Goal: Task Accomplishment & Management: Manage account settings

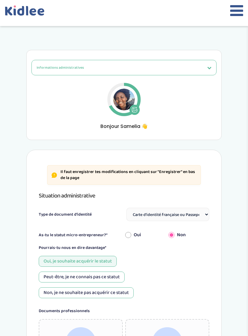
select select "Carte d'identité française ou Passeport français daté de moins de 5 ans"
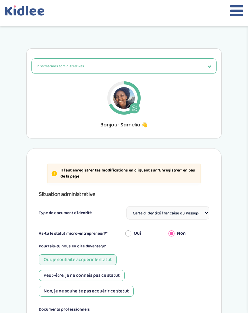
scroll to position [1, 0]
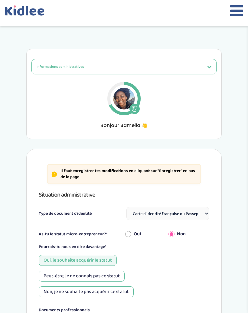
click at [228, 7] on div at bounding box center [124, 13] width 248 height 26
click at [23, 13] on icon at bounding box center [20, 10] width 7 height 9
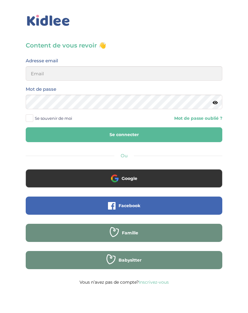
click at [155, 171] on button "Google" at bounding box center [124, 178] width 196 height 18
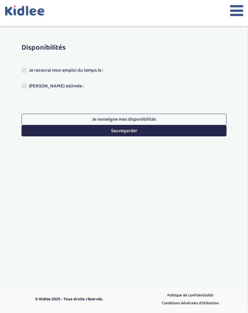
click at [30, 12] on icon at bounding box center [32, 11] width 7 height 7
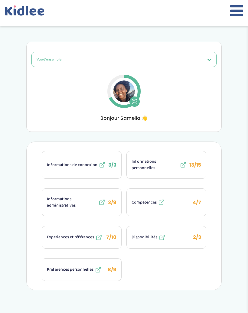
scroll to position [8, 0]
click at [234, 13] on icon at bounding box center [236, 10] width 13 height 15
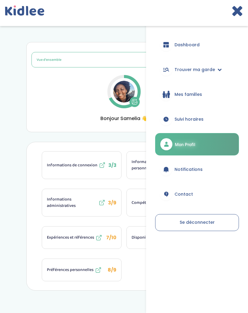
click at [208, 43] on link "Dashboard" at bounding box center [197, 45] width 84 height 22
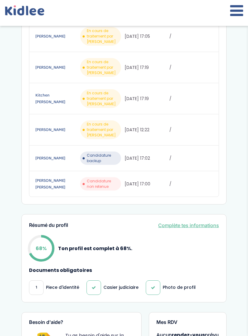
scroll to position [153, 0]
click at [108, 183] on span "Candidature non retenue" at bounding box center [103, 183] width 32 height 11
click at [71, 184] on link "[PERSON_NAME] [PERSON_NAME]" at bounding box center [56, 183] width 43 height 13
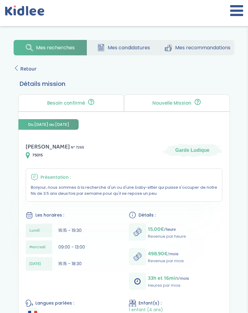
scroll to position [4, 0]
click at [246, 14] on div at bounding box center [124, 13] width 248 height 26
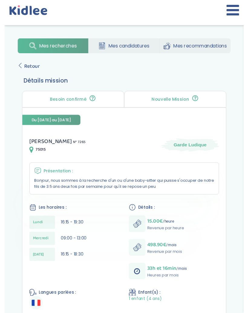
scroll to position [0, 0]
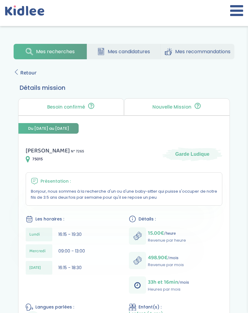
click at [234, 15] on icon at bounding box center [236, 10] width 13 height 15
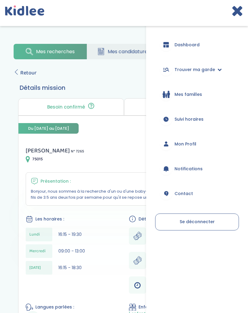
click at [204, 47] on link "Dashboard" at bounding box center [197, 45] width 84 height 22
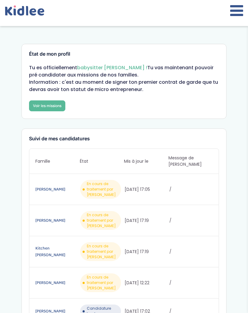
click at [43, 101] on link "Voir les missions" at bounding box center [47, 105] width 36 height 11
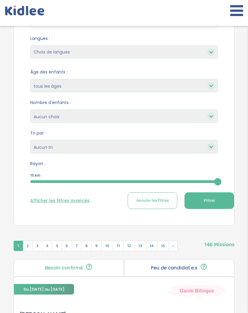
scroll to position [109, 0]
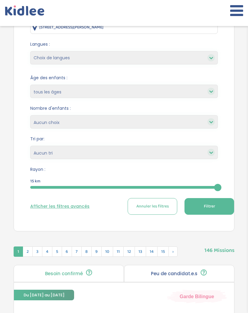
click at [196, 53] on select "Choix de langues Allemand Anglais Arabe Espagnol Grec Russe Français Coréen" at bounding box center [123, 57] width 187 height 13
select select "2"
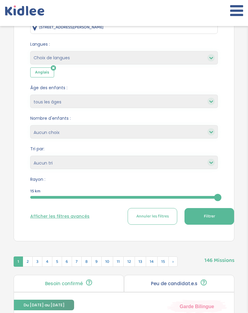
click at [206, 57] on select "Choix de langues Allemand Anglais Arabe Espagnol Grec Russe Français Coréen" at bounding box center [123, 57] width 187 height 13
select select "12"
select select
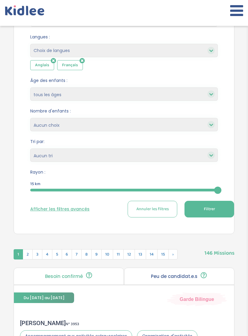
click at [173, 128] on select "1 2 3 4 Aucun choix" at bounding box center [123, 124] width 187 height 13
select select "2"
click at [155, 150] on select "Heures par semaine (croissant) Heures par semaine (décroissant) Date de démarra…" at bounding box center [123, 154] width 187 height 13
select select "salary_desc"
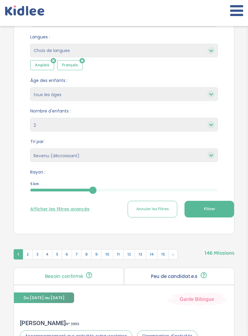
click at [208, 210] on span "Filtrer" at bounding box center [209, 209] width 11 height 6
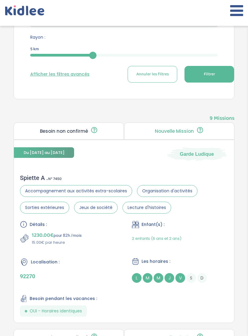
scroll to position [251, 0]
click at [208, 227] on div "Enfant(s) :" at bounding box center [180, 225] width 96 height 8
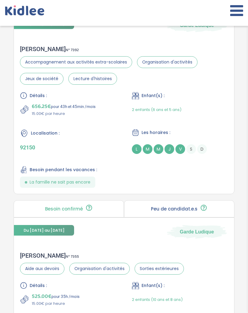
scroll to position [586, 0]
click at [228, 74] on div "Servane M . N° 7392 Accompagnement aux activités extra-scolaires Organisation d…" at bounding box center [124, 116] width 220 height 154
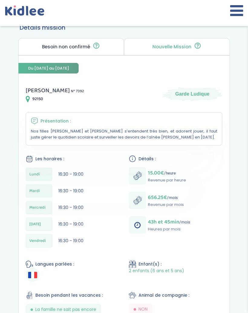
scroll to position [60, 0]
click at [28, 97] on icon at bounding box center [28, 99] width 4 height 7
click at [27, 96] on icon at bounding box center [28, 99] width 4 height 7
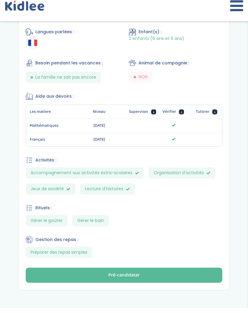
scroll to position [292, 0]
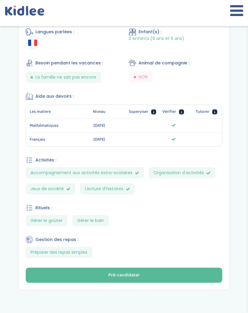
click at [198, 272] on button "Pré-candidater" at bounding box center [124, 274] width 196 height 15
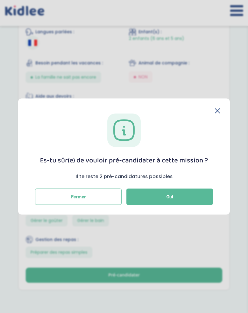
click at [178, 196] on button "Oui" at bounding box center [169, 196] width 86 height 16
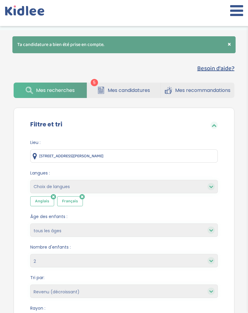
select select "2"
select select "salary_desc"
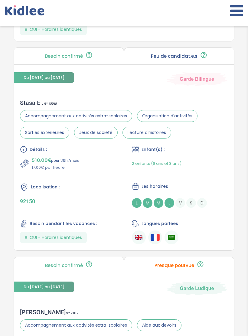
scroll to position [932, 0]
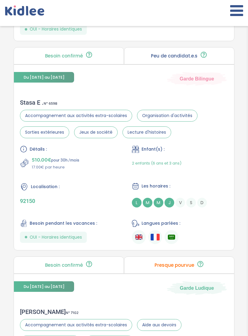
click at [216, 167] on div "2 enfants (6 ans et 3 ans)" at bounding box center [180, 163] width 96 height 14
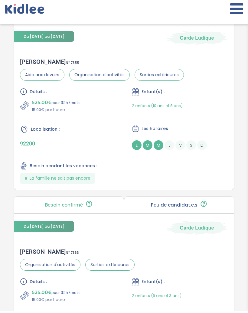
scroll to position [593, 0]
click at [15, 146] on div "Adeline B . N° 7355 Aide aux devoirs Organisation d'activités Sorties extérieur…" at bounding box center [124, 121] width 220 height 138
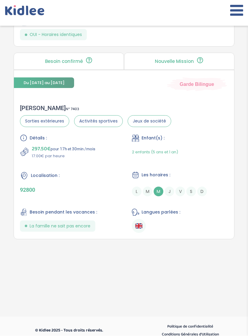
scroll to position [1722, 0]
click at [216, 233] on ul at bounding box center [180, 226] width 96 height 14
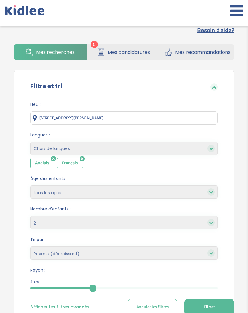
scroll to position [0, 0]
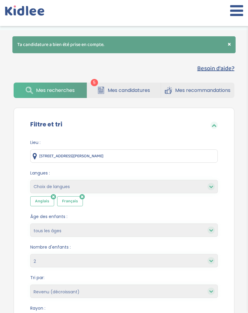
click at [145, 91] on span "Mes candidatures" at bounding box center [129, 90] width 42 height 8
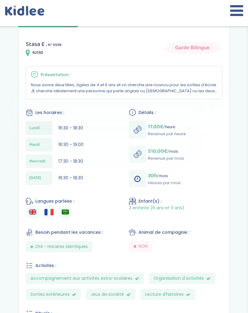
scroll to position [95, 0]
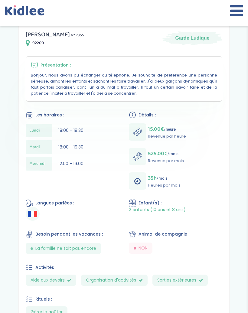
scroll to position [112, 0]
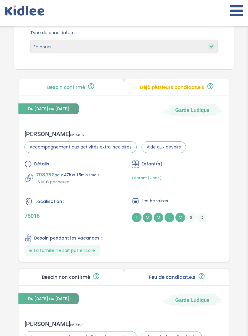
click at [209, 240] on div "Détails : 708.75€ pour 47h et 15min /mois 15.00€ par heure Enfant(s) : 1 enfant…" at bounding box center [123, 208] width 199 height 96
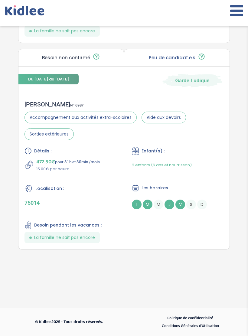
scroll to position [896, 0]
click at [219, 147] on div "Alexandra M . N° 6987 Accompagnement aux activités extra-scolaires Aide aux dev…" at bounding box center [123, 172] width 211 height 154
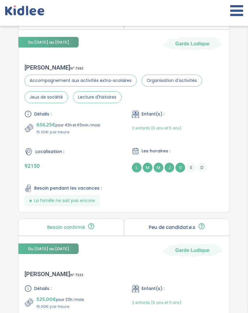
scroll to position [342, 0]
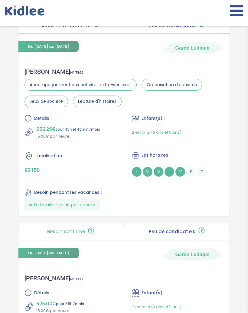
click at [73, 60] on div "Du 01-09-2025 au 03-07-2026 Garde Ludique Servane M . N° 7392 Accompagnement au…" at bounding box center [123, 125] width 211 height 183
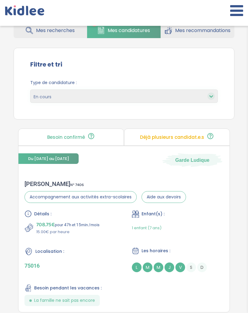
scroll to position [0, 0]
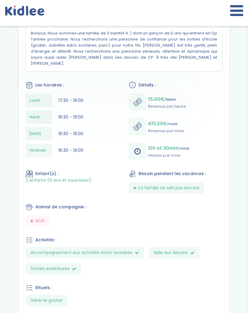
scroll to position [157, 0]
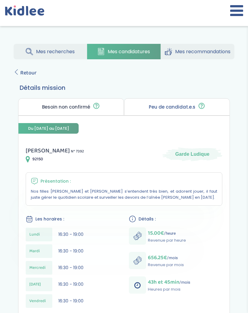
click at [22, 76] on span "Retour" at bounding box center [28, 73] width 16 height 8
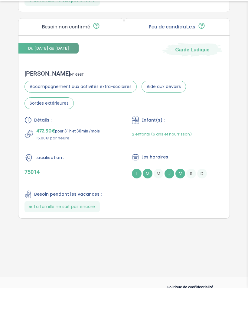
scroll to position [925, 0]
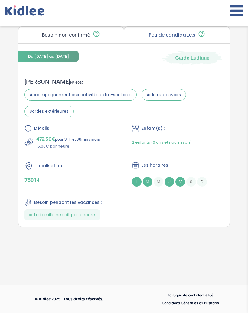
click at [206, 98] on section "Accompagnement aux activités extra-scolaires Aide aux devoirs Sorties extérieur…" at bounding box center [123, 103] width 199 height 28
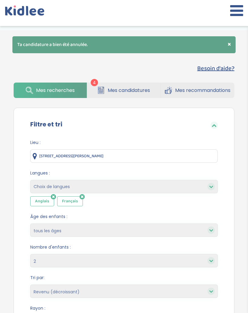
select select "2"
select select "salary_desc"
click at [142, 88] on span "Mes candidatures" at bounding box center [129, 90] width 42 height 8
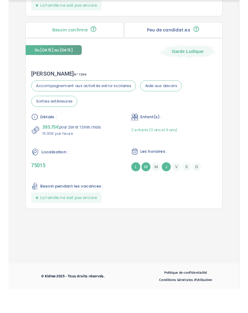
scroll to position [717, 0]
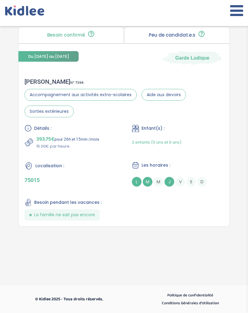
click at [208, 99] on section "Accompagnement aux activités extra-scolaires Aide aux devoirs Sorties extérieur…" at bounding box center [123, 103] width 199 height 28
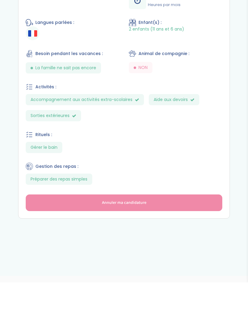
scroll to position [277, 0]
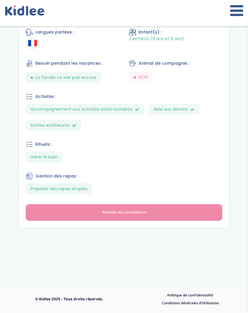
click at [176, 212] on button "Annuler ma candidature" at bounding box center [124, 212] width 196 height 17
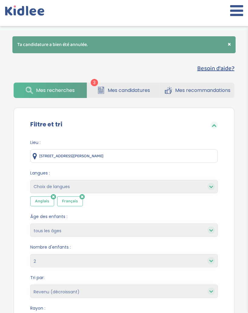
select select "2"
select select "salary_desc"
click at [142, 90] on span "Mes candidatures" at bounding box center [129, 90] width 42 height 8
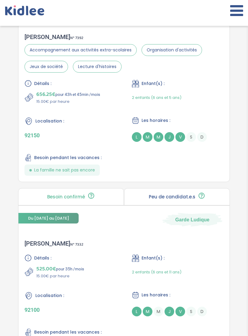
scroll to position [376, 0]
click at [208, 121] on div "Les horaires :" at bounding box center [178, 121] width 92 height 8
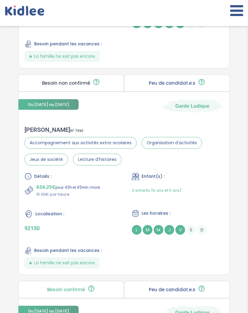
scroll to position [254, 0]
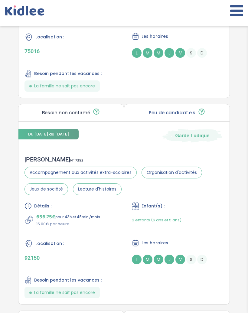
click at [191, 70] on div "Détails : 708.75€ pour 47h et 15min /mois 15.00€ par heure Enfant(s) : 1 enfant…" at bounding box center [123, 44] width 199 height 96
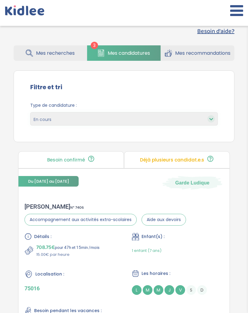
scroll to position [0, 0]
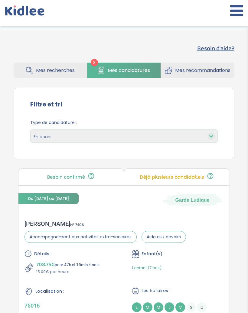
click at [57, 70] on span "Mes recherches" at bounding box center [55, 70] width 39 height 8
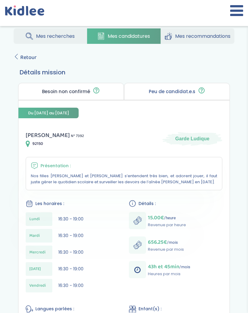
scroll to position [15, 0]
